Goal: Find specific page/section: Find specific page/section

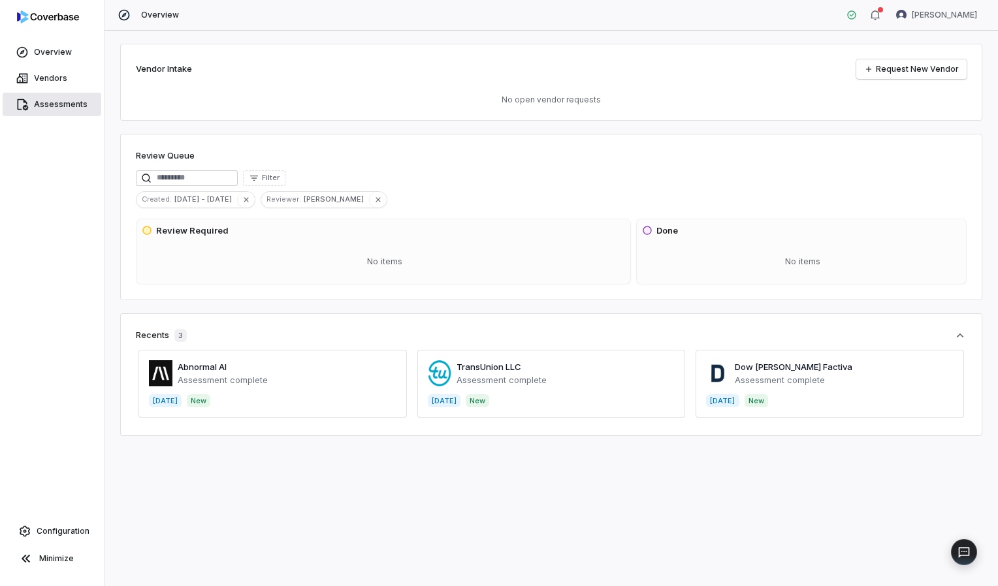
click at [55, 104] on span "Assessments" at bounding box center [61, 104] width 54 height 10
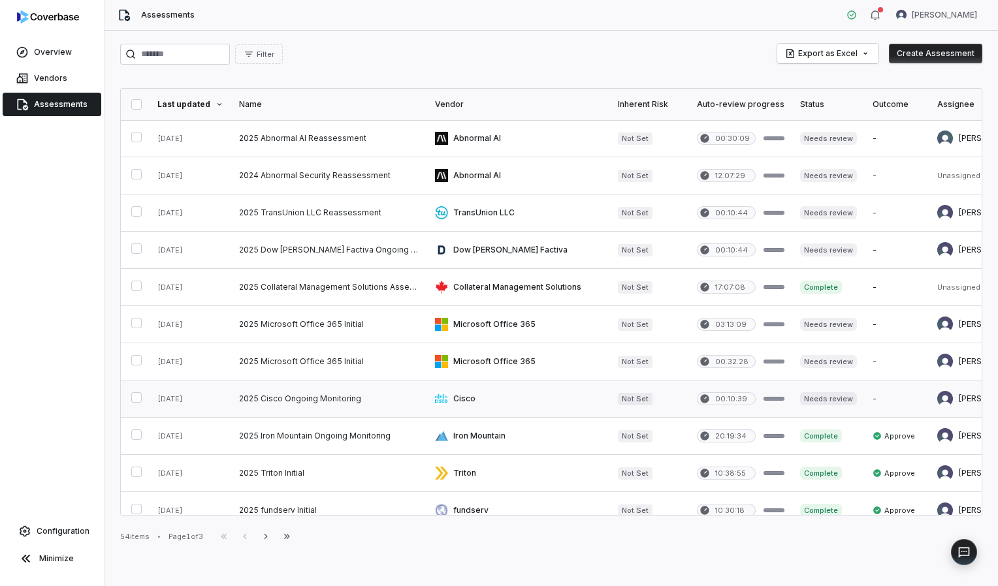
click at [458, 400] on link at bounding box center [518, 399] width 183 height 37
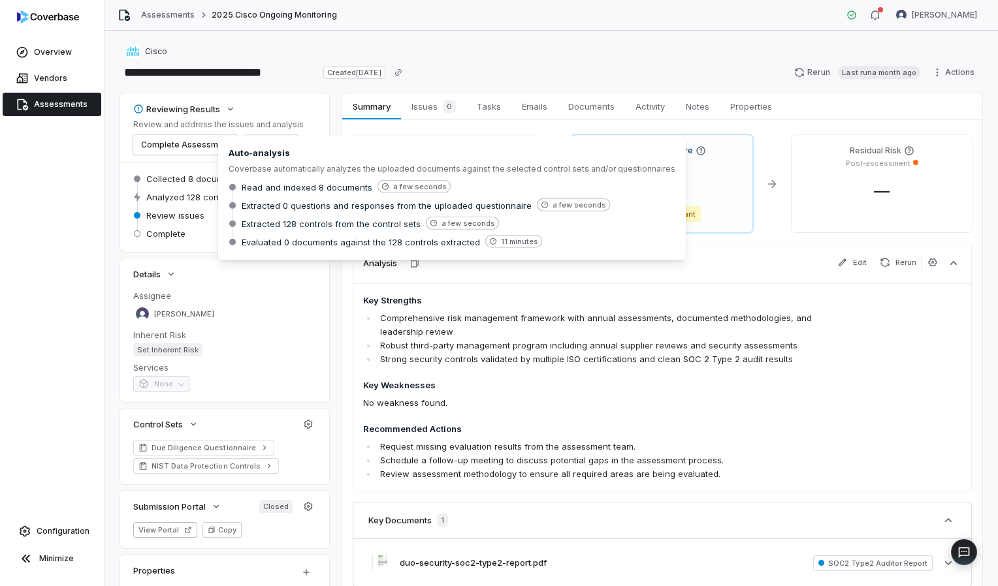
click at [202, 197] on span "Analyzed 128 controls" at bounding box center [191, 197] width 90 height 12
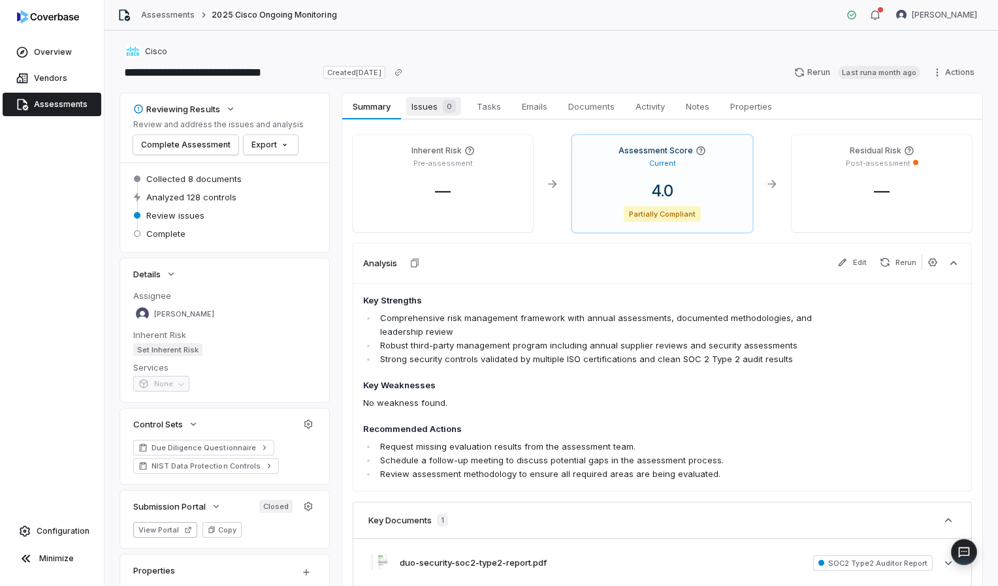
click at [434, 99] on span "Issues 0" at bounding box center [433, 106] width 55 height 18
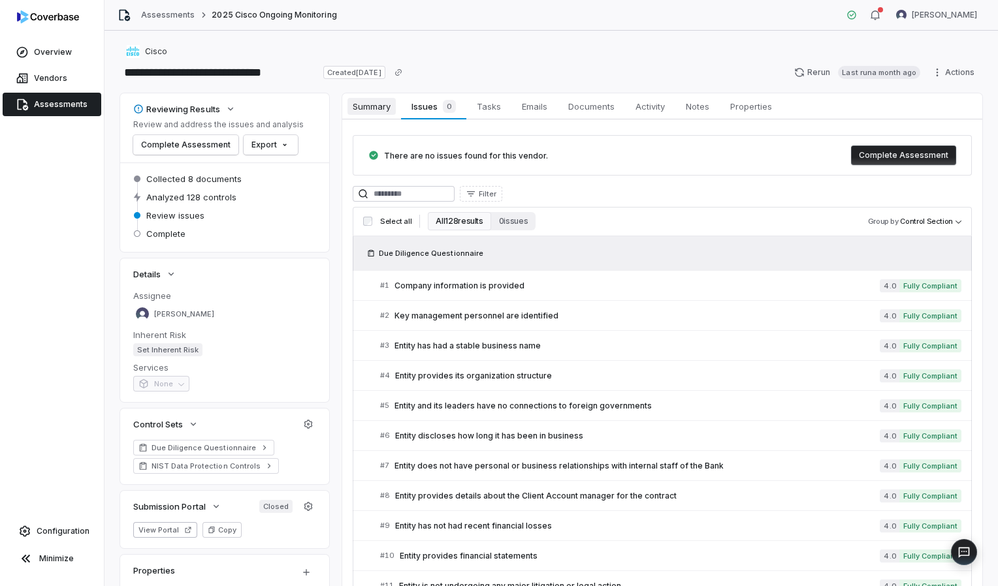
click at [374, 101] on span "Summary" at bounding box center [371, 106] width 48 height 17
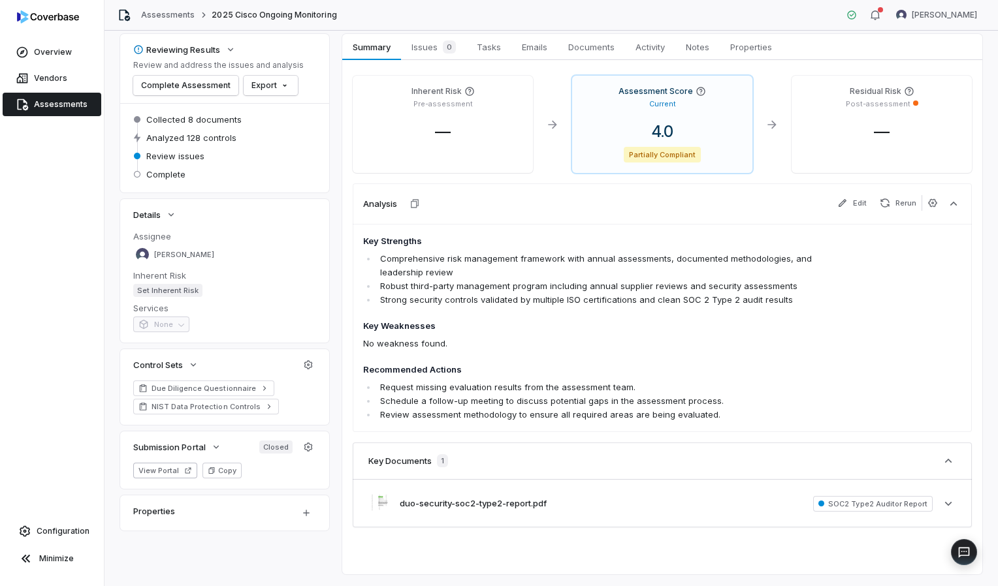
scroll to position [89, 0]
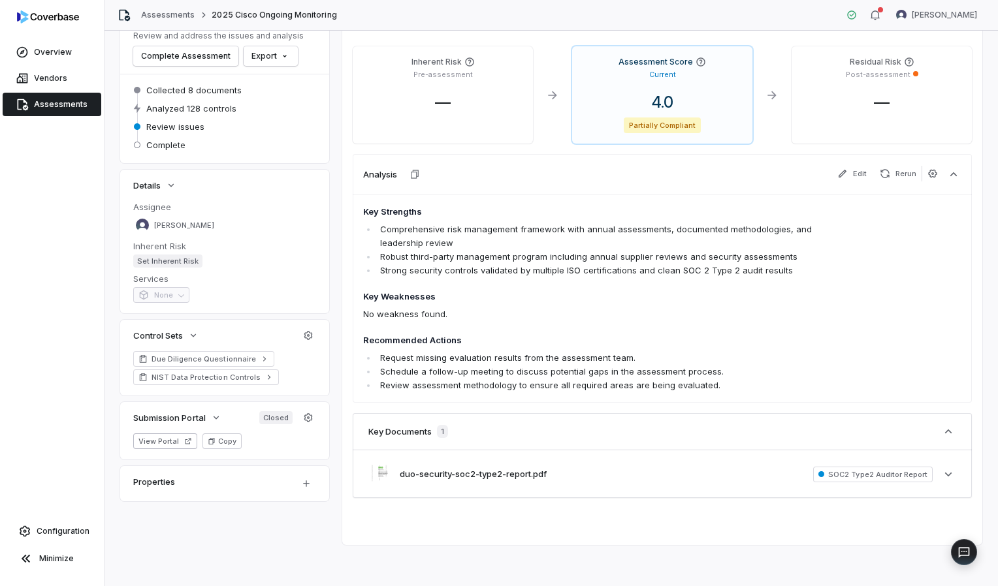
click at [441, 431] on span "1" at bounding box center [442, 431] width 11 height 13
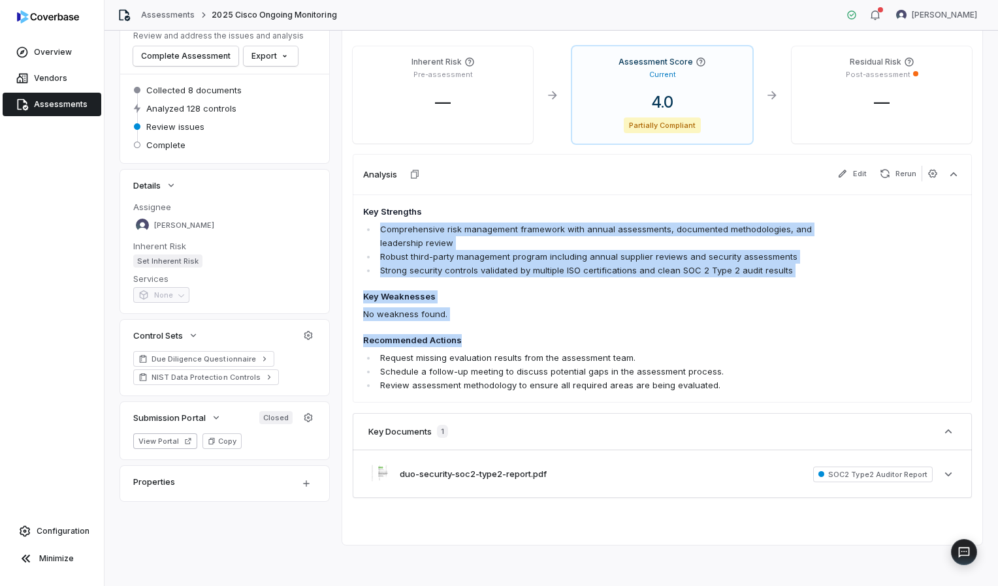
drag, startPoint x: 990, startPoint y: 327, endPoint x: 997, endPoint y: 205, distance: 122.3
click at [997, 205] on html "**********" at bounding box center [499, 293] width 998 height 586
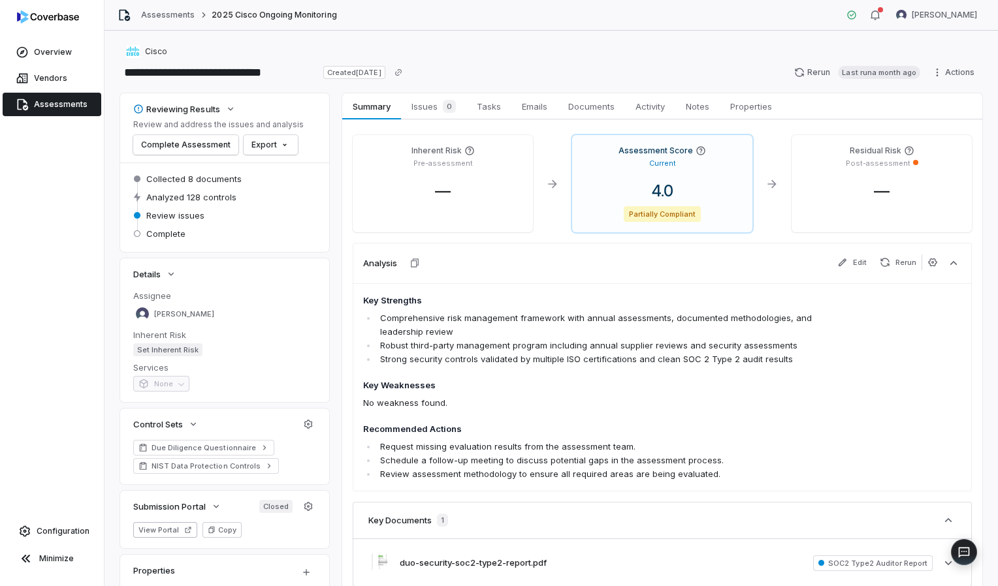
click at [643, 266] on div "Analysis Edit Rerun" at bounding box center [662, 263] width 619 height 40
click at [42, 73] on span "Vendors" at bounding box center [50, 78] width 33 height 10
